Goal: Check status: Check status

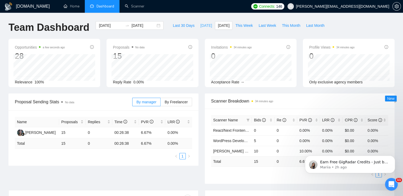
click at [200, 23] on span "[DATE]" at bounding box center [206, 26] width 12 height 6
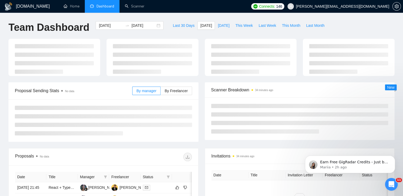
type input "[DATE]"
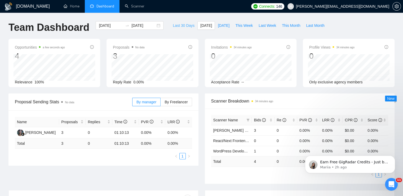
drag, startPoint x: 177, startPoint y: 25, endPoint x: 203, endPoint y: 32, distance: 27.5
click at [177, 25] on span "Last 30 Days" at bounding box center [184, 26] width 22 height 6
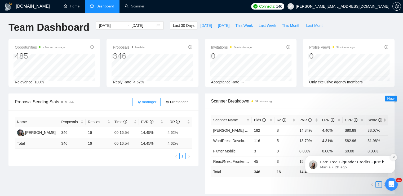
click at [396, 157] on button "Dismiss notification" at bounding box center [393, 157] width 7 height 7
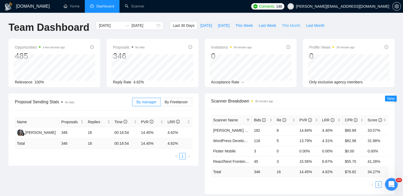
click at [285, 25] on span "This Month" at bounding box center [291, 26] width 18 height 6
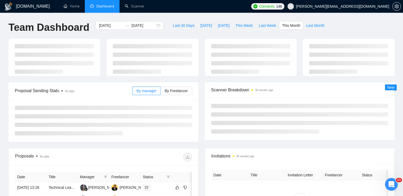
type input "[DATE]"
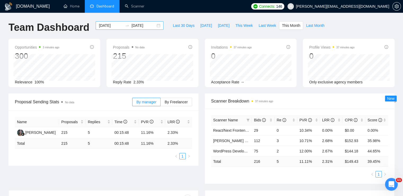
click at [153, 25] on div "[DATE] [DATE]" at bounding box center [130, 25] width 68 height 8
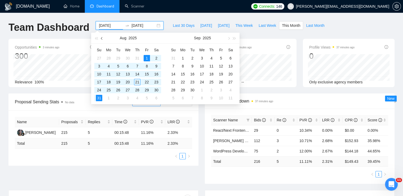
click at [102, 37] on span "button" at bounding box center [102, 38] width 3 height 3
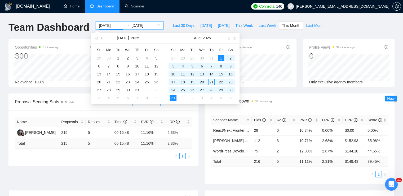
click at [102, 37] on span "button" at bounding box center [102, 38] width 3 height 3
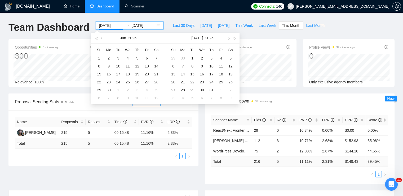
click at [102, 37] on span "button" at bounding box center [102, 38] width 3 height 3
type input "[DATE]"
click at [118, 81] on div "20" at bounding box center [118, 82] width 6 height 6
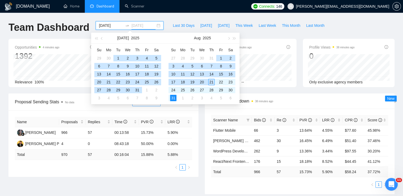
click at [212, 81] on div "21" at bounding box center [211, 82] width 6 height 6
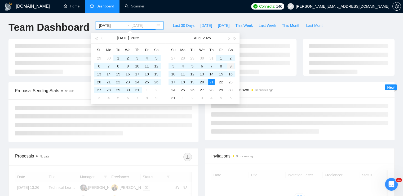
type input "[DATE]"
